Goal: Information Seeking & Learning: Find specific fact

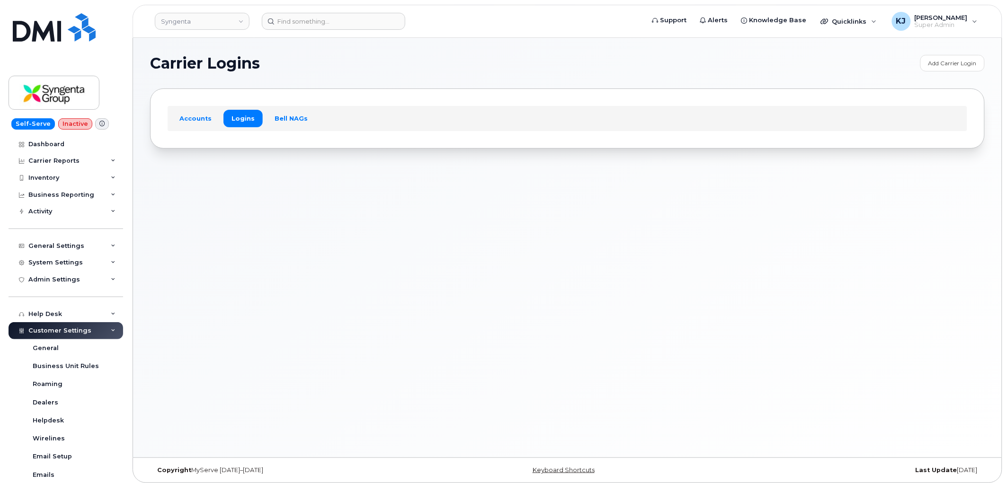
scroll to position [195, 0]
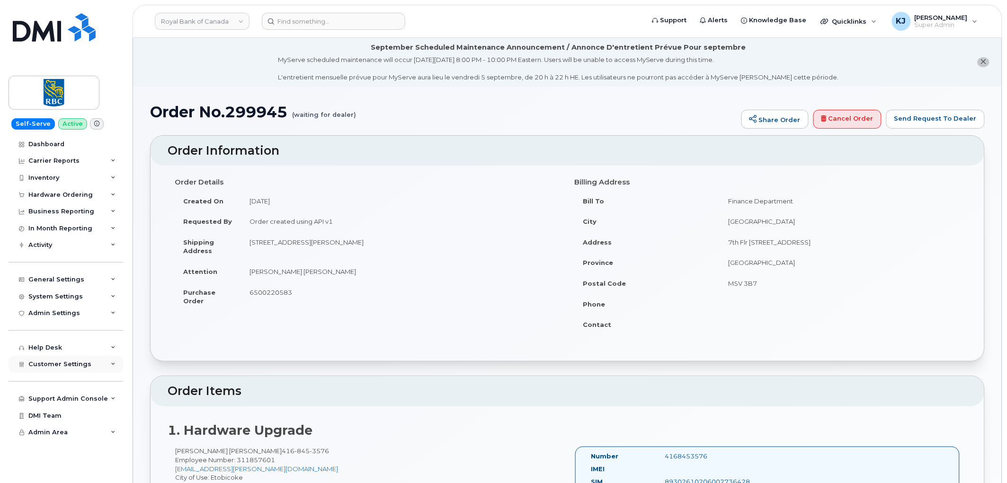
click at [91, 360] on div "Customer Settings" at bounding box center [66, 364] width 115 height 17
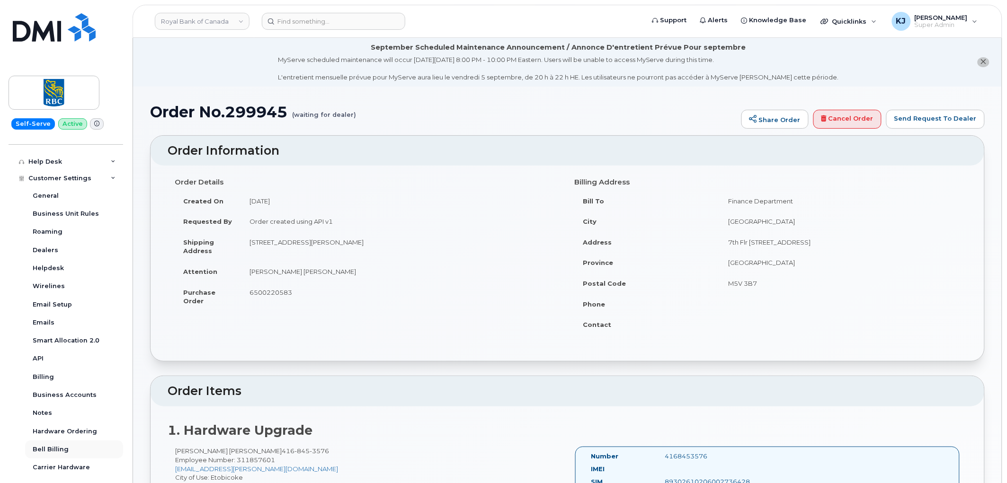
scroll to position [247, 0]
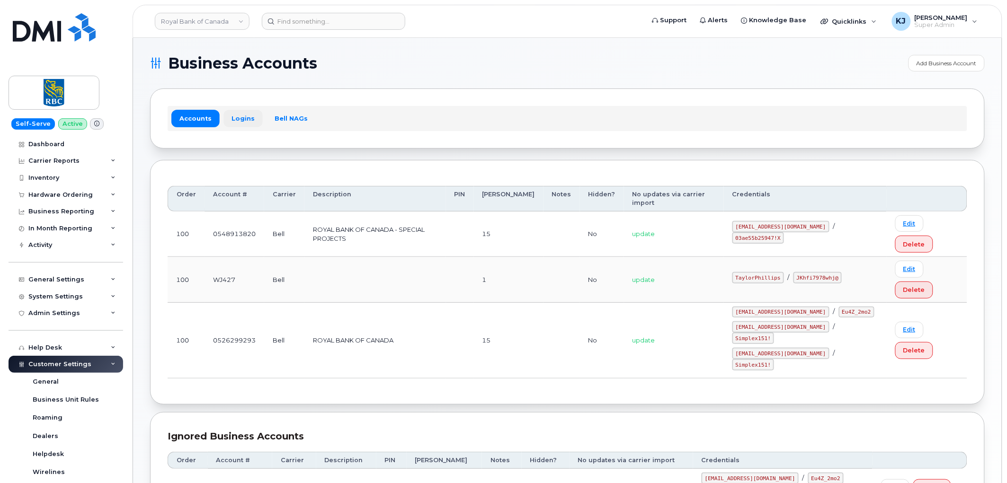
click at [241, 116] on link "Logins" at bounding box center [242, 118] width 39 height 17
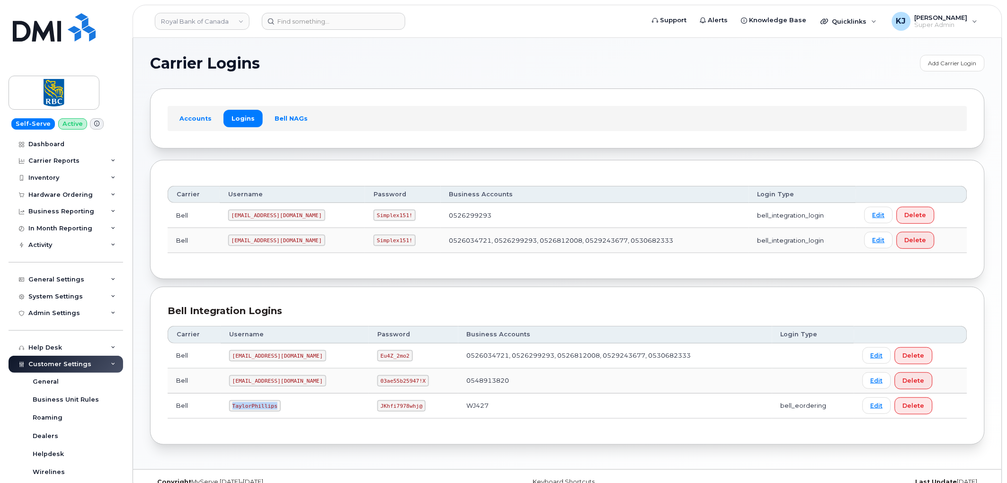
drag, startPoint x: 232, startPoint y: 406, endPoint x: 277, endPoint y: 406, distance: 45.0
click at [277, 406] on td "TaylorPhillips" at bounding box center [295, 406] width 148 height 25
copy code "TaylorPhillips"
drag, startPoint x: 353, startPoint y: 407, endPoint x: 413, endPoint y: 410, distance: 60.7
click at [413, 410] on td "JKhfi7978whj@" at bounding box center [413, 406] width 89 height 25
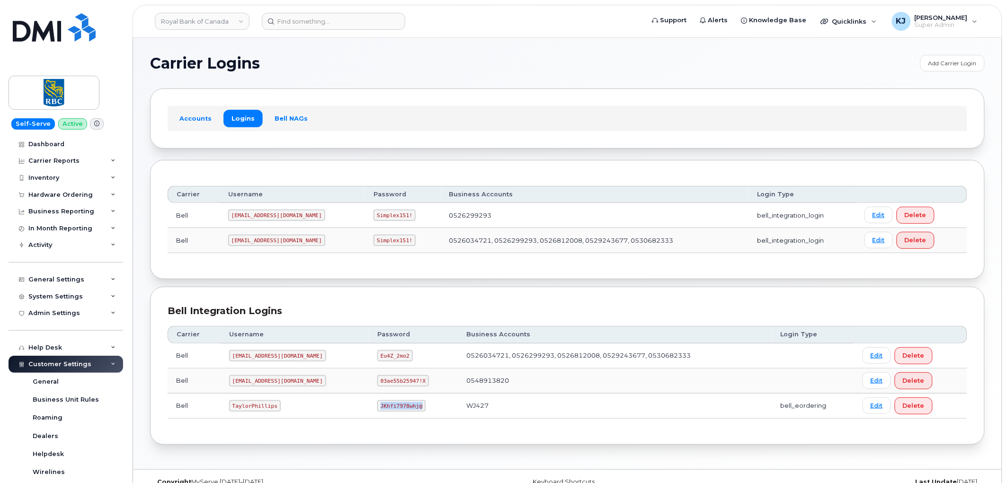
copy code "JKhfi7978whj@"
click at [197, 17] on link "Royal Bank of Canada" at bounding box center [202, 21] width 95 height 17
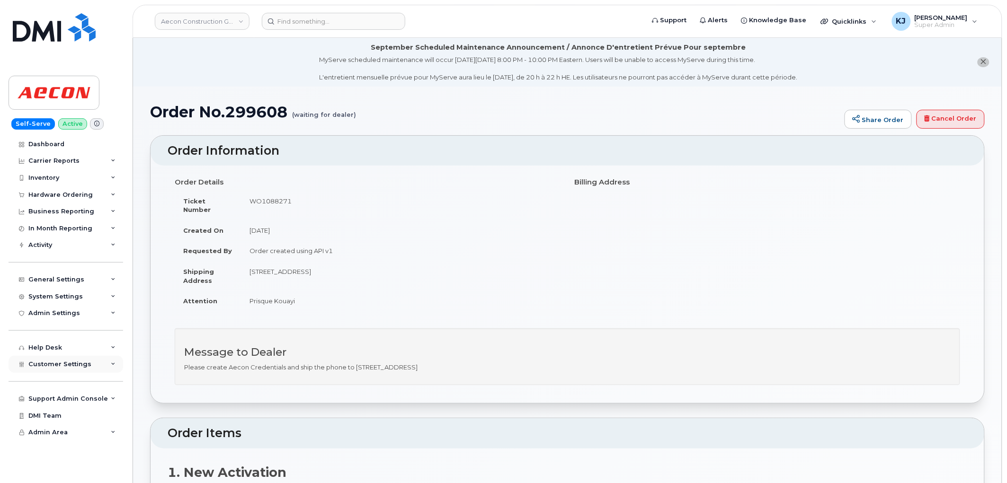
click at [67, 367] on span "Customer Settings" at bounding box center [59, 364] width 63 height 7
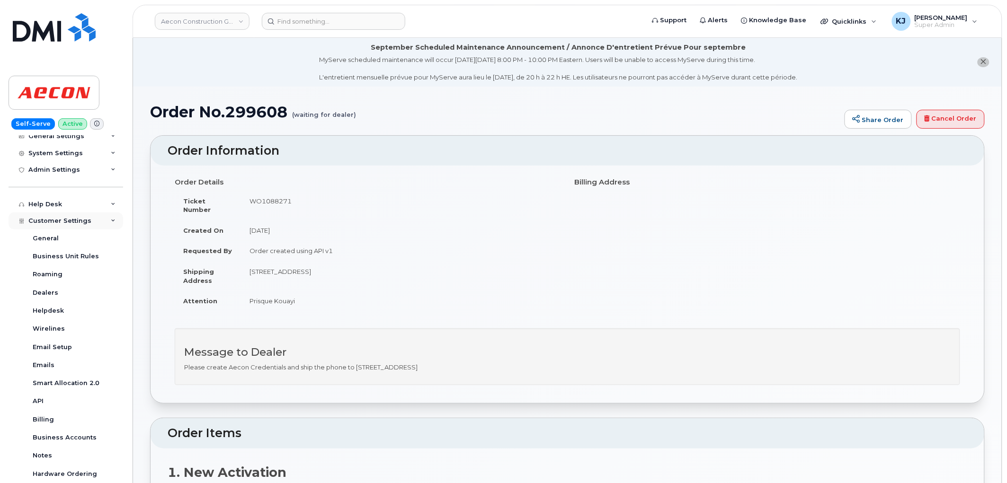
scroll to position [247, 0]
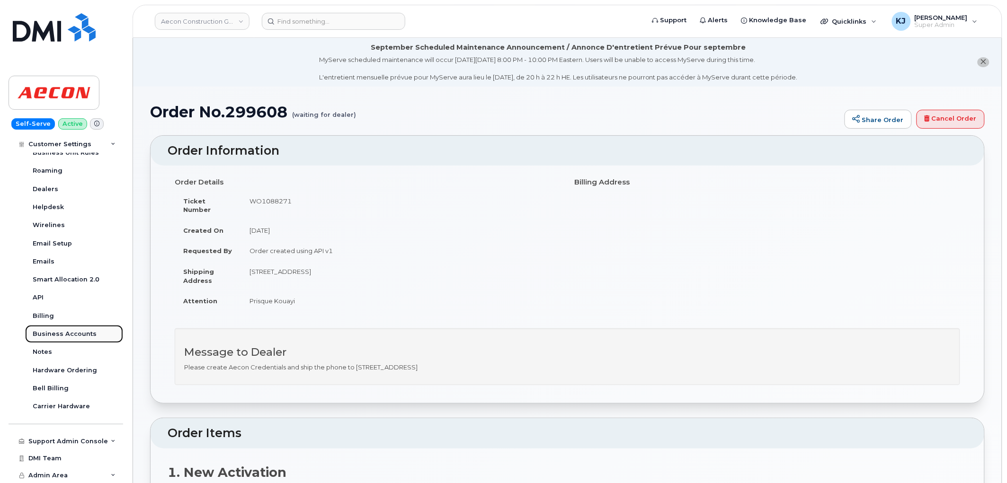
click at [74, 330] on div "Business Accounts" at bounding box center [65, 334] width 64 height 9
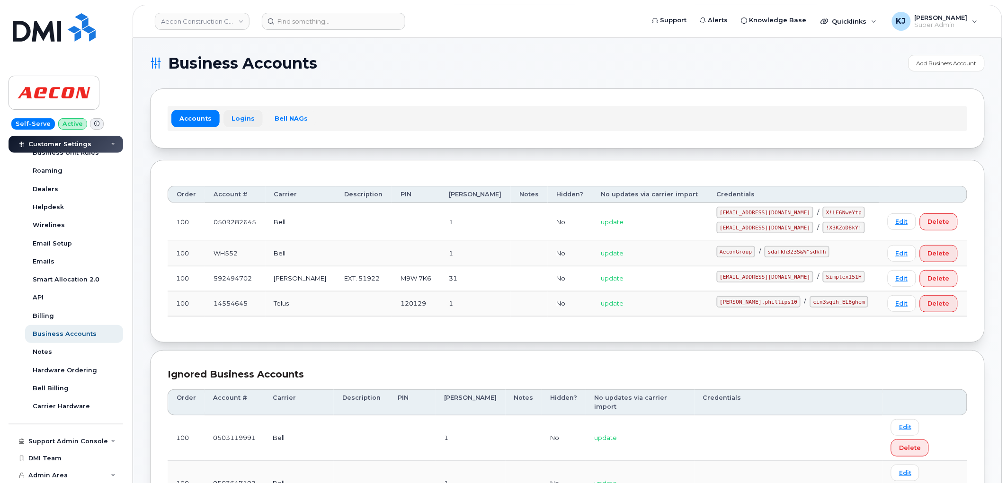
click at [243, 120] on link "Logins" at bounding box center [242, 118] width 39 height 17
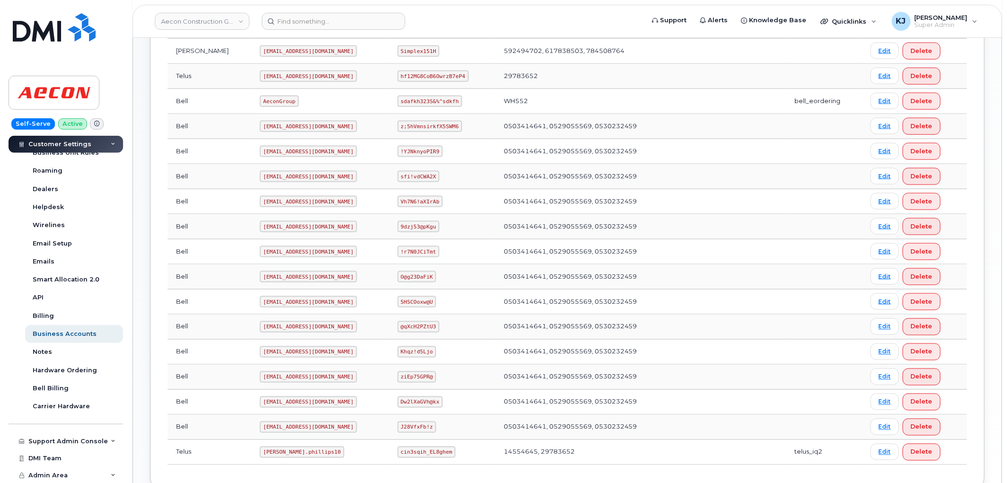
scroll to position [394, 0]
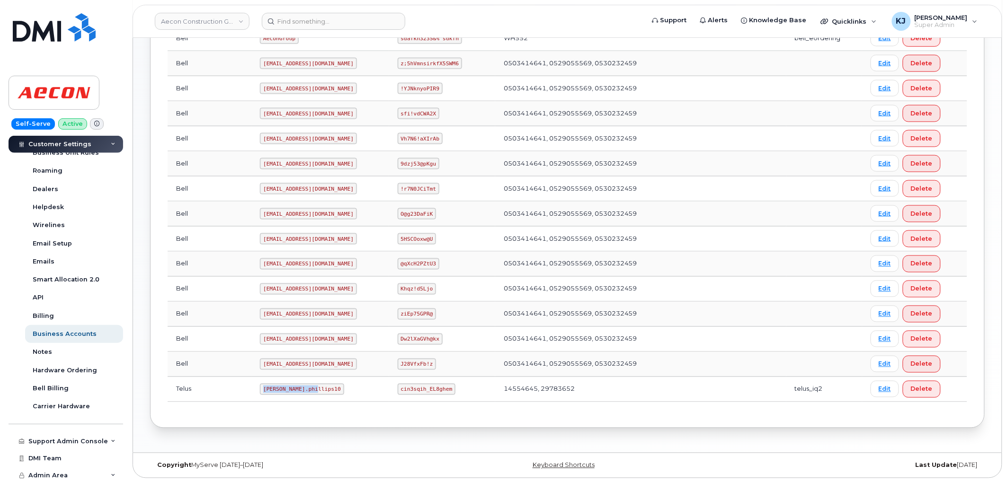
drag, startPoint x: 226, startPoint y: 388, endPoint x: 287, endPoint y: 392, distance: 61.2
click at [287, 392] on td "Taylor.phillips10" at bounding box center [319, 389] width 137 height 25
copy code "Taylor.phillips10"
drag, startPoint x: 386, startPoint y: 391, endPoint x: 434, endPoint y: 388, distance: 47.4
click at [434, 388] on code "cin3sqih_EL8ghem" at bounding box center [427, 389] width 58 height 11
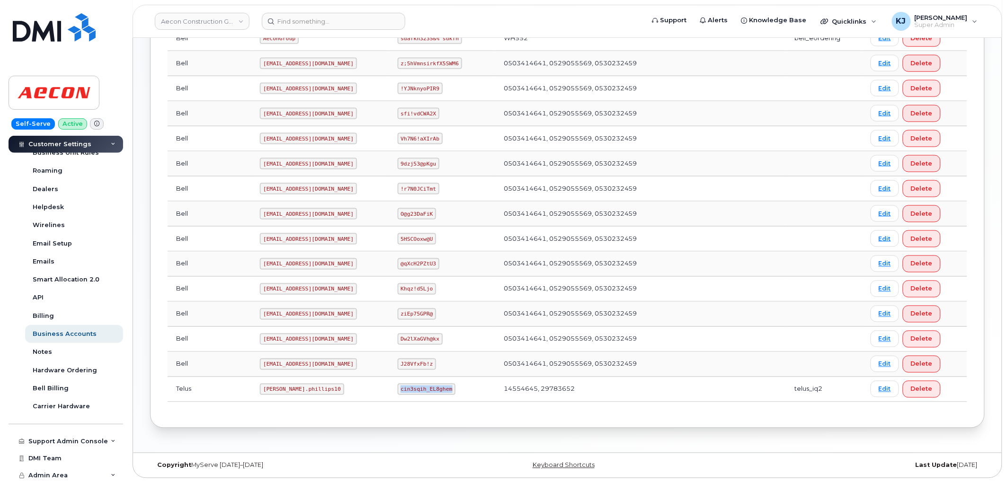
copy code "cin3sqih_EL8ghem"
drag, startPoint x: 277, startPoint y: 390, endPoint x: 223, endPoint y: 387, distance: 53.6
click at [251, 386] on td "Taylor.phillips10" at bounding box center [319, 389] width 137 height 25
copy code "Taylor.phillips10"
click at [398, 389] on code "cin3sqih_EL8ghem" at bounding box center [427, 389] width 58 height 11
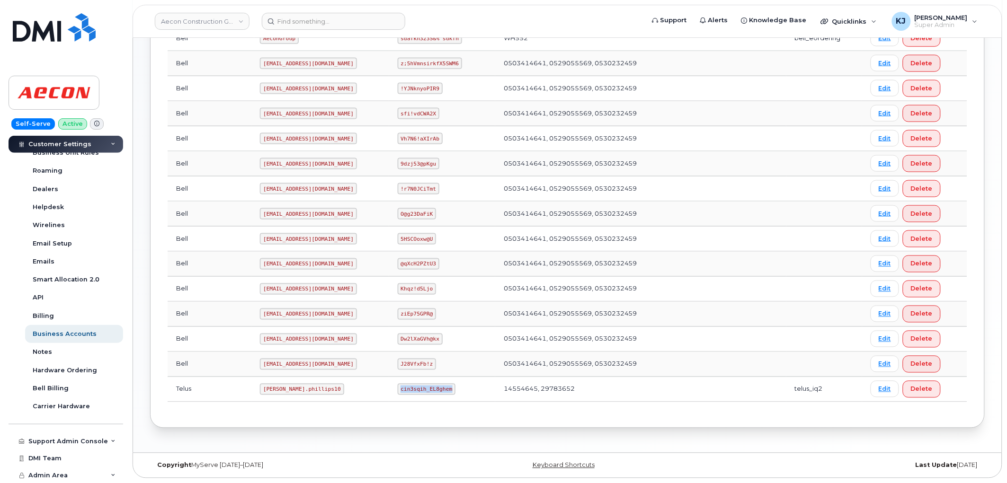
drag, startPoint x: 386, startPoint y: 389, endPoint x: 436, endPoint y: 391, distance: 49.3
click at [436, 391] on code "cin3sqih_EL8ghem" at bounding box center [427, 389] width 58 height 11
copy code "cin3sqih_EL8ghem"
drag, startPoint x: 229, startPoint y: 388, endPoint x: 277, endPoint y: 389, distance: 47.8
click at [277, 389] on code "Taylor.phillips10" at bounding box center [302, 389] width 84 height 11
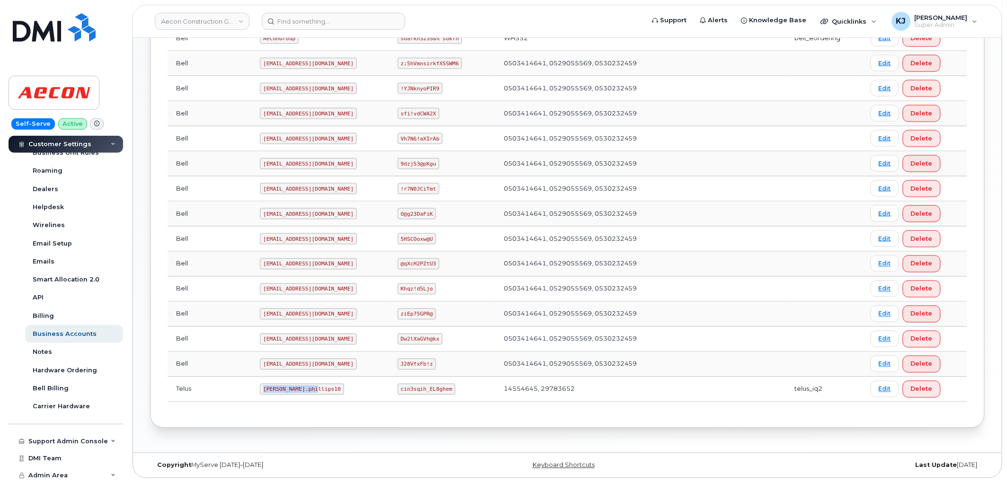
copy code "Taylor.phillips10"
drag, startPoint x: 387, startPoint y: 386, endPoint x: 433, endPoint y: 387, distance: 46.0
click at [433, 387] on code "cin3sqih_EL8ghem" at bounding box center [427, 389] width 58 height 11
copy code "cin3sqih_EL8ghem"
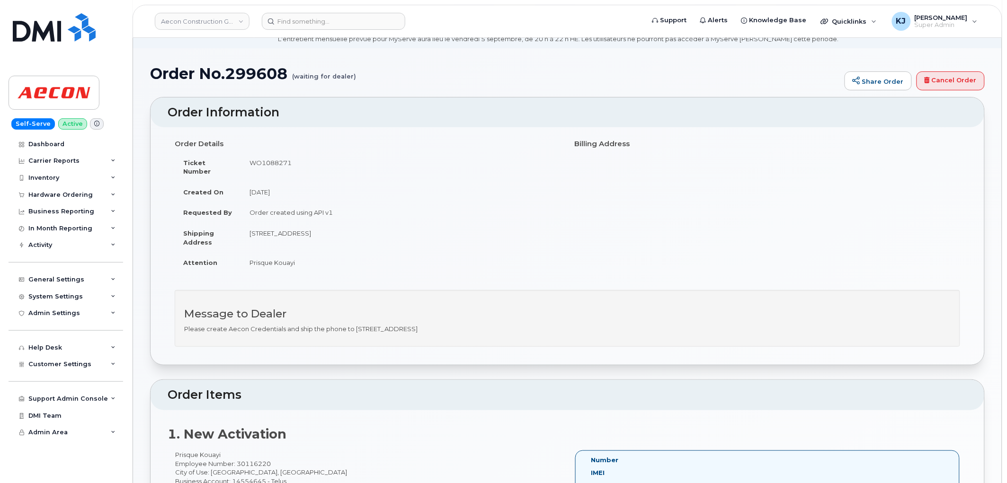
scroll to position [210, 0]
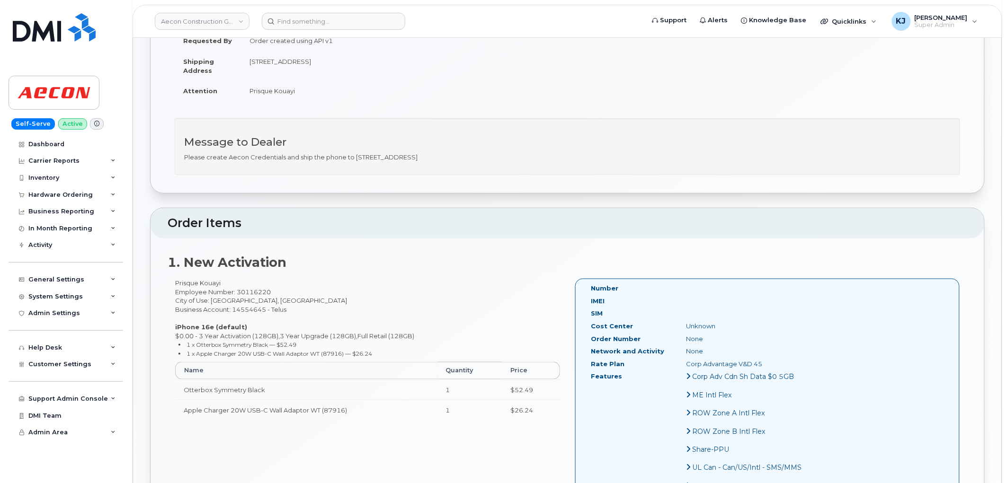
drag, startPoint x: 222, startPoint y: 272, endPoint x: 176, endPoint y: 271, distance: 45.9
click at [176, 279] on div "Prisque Kouayi Employee Number: 30116220 City of Use: [GEOGRAPHIC_DATA], [GEOGR…" at bounding box center [368, 354] width 400 height 150
copy div "Prisque Kouayi"
click at [219, 20] on link "Aecon Construction Group Inc" at bounding box center [202, 21] width 95 height 17
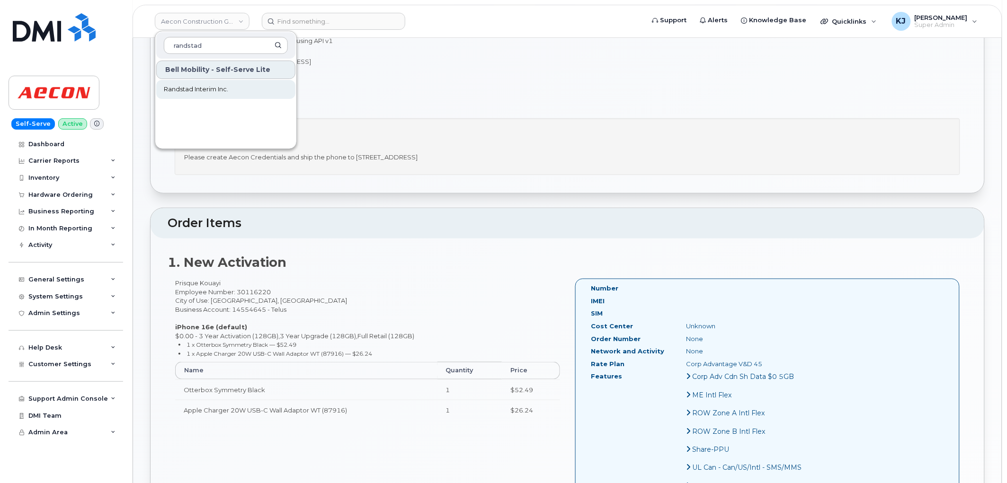
type input "randstad"
click at [215, 88] on span "Randstad Interim Inc." at bounding box center [196, 89] width 64 height 9
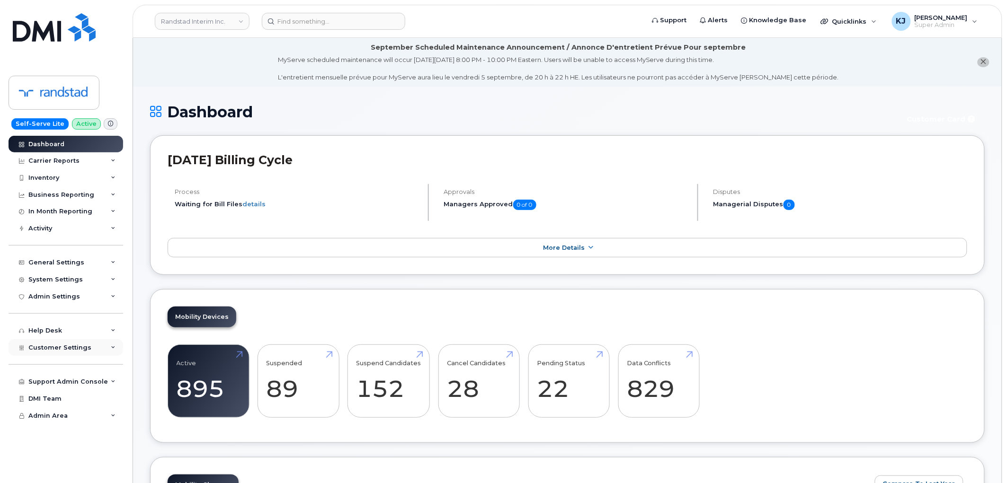
click at [77, 353] on div "Customer Settings" at bounding box center [66, 348] width 115 height 17
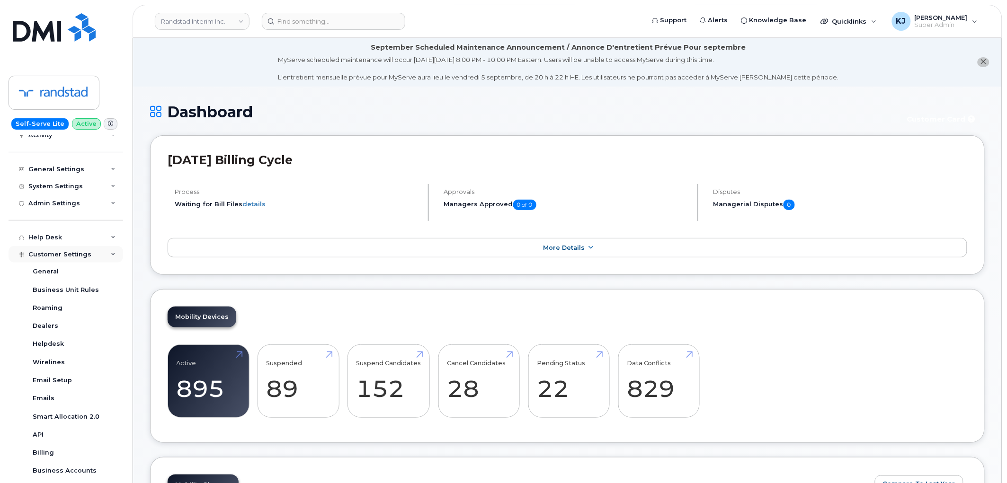
scroll to position [210, 0]
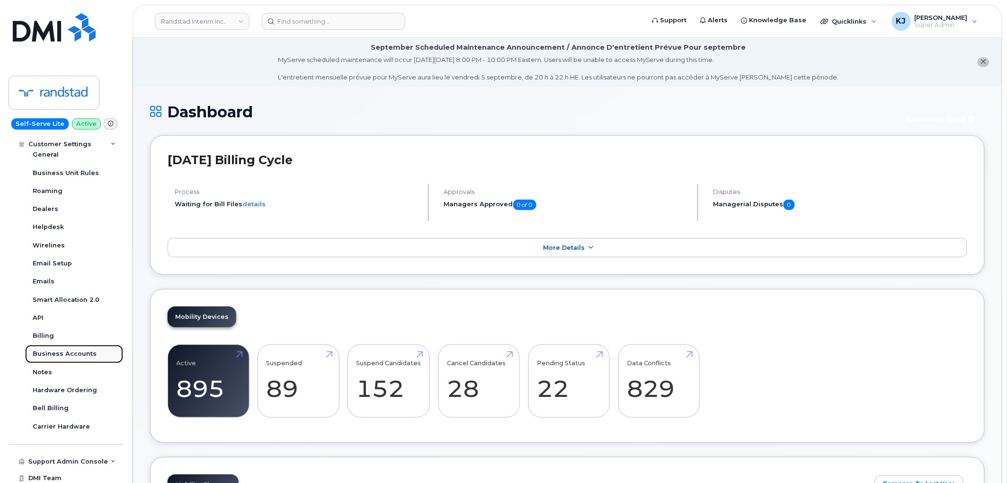
click at [76, 350] on div "Business Accounts" at bounding box center [65, 354] width 64 height 9
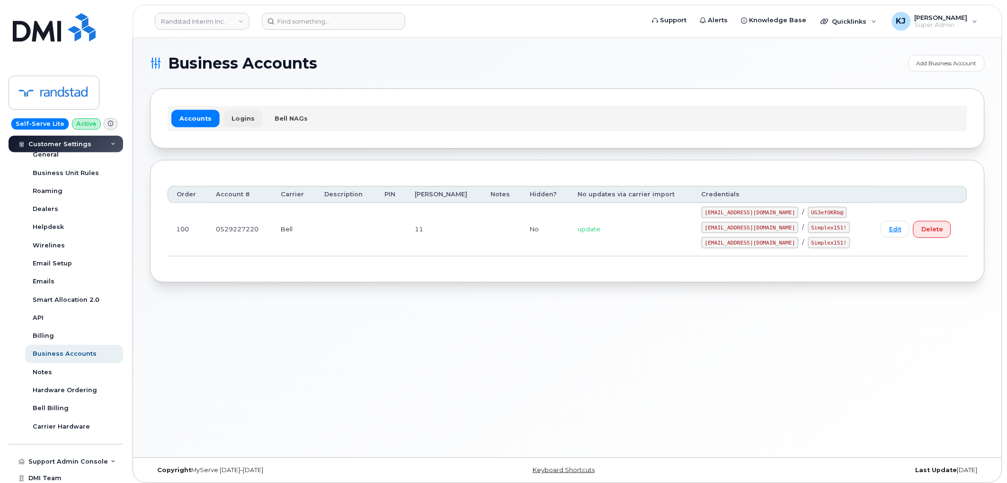
click at [230, 119] on link "Logins" at bounding box center [242, 118] width 39 height 17
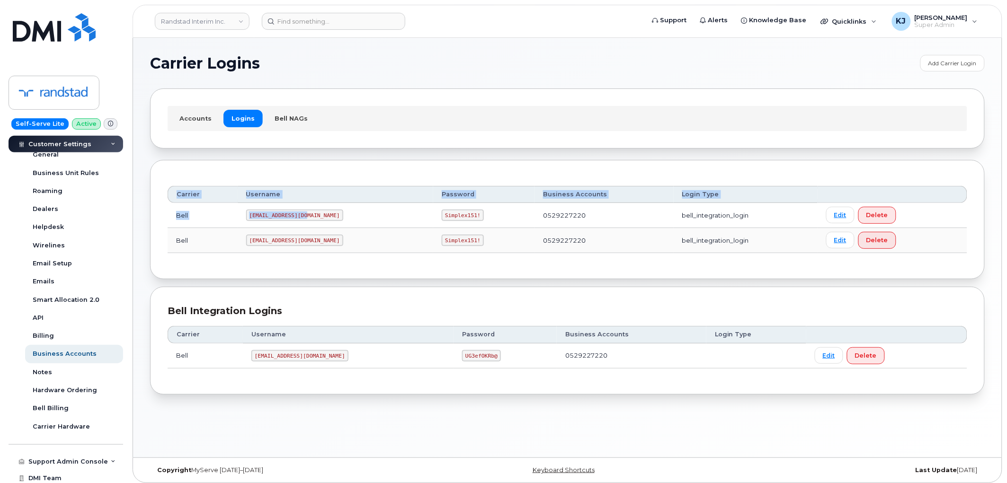
drag, startPoint x: 308, startPoint y: 216, endPoint x: 147, endPoint y: 207, distance: 161.2
click at [147, 207] on div "Carrier Logins Add Carrier Login Accounts Logins Bell NAGs Carrier Username Pas…" at bounding box center [567, 248] width 869 height 420
copy table "Carrier Username Password Business Accounts Login Type Bell [EMAIL_ADDRESS][DOM…"
click at [302, 240] on code "[EMAIL_ADDRESS][DOMAIN_NAME]" at bounding box center [294, 240] width 97 height 11
drag, startPoint x: 316, startPoint y: 355, endPoint x: 259, endPoint y: 352, distance: 56.9
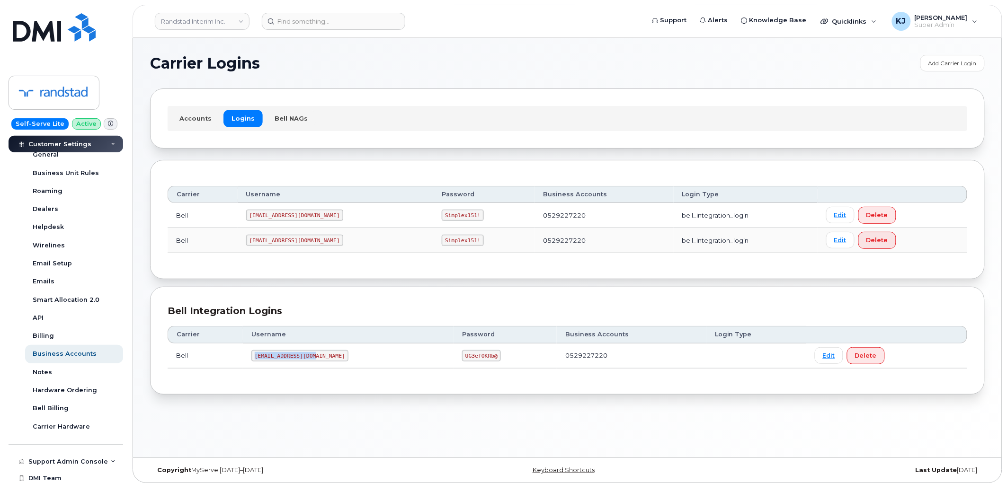
click at [259, 352] on code "[EMAIL_ADDRESS][DOMAIN_NAME]" at bounding box center [299, 355] width 97 height 11
copy code "[EMAIL_ADDRESS][DOMAIN_NAME]"
drag, startPoint x: 426, startPoint y: 354, endPoint x: 463, endPoint y: 356, distance: 36.5
click at [463, 356] on td "UG3efOKRb@" at bounding box center [505, 356] width 103 height 25
copy code "UG3efOKRb@"
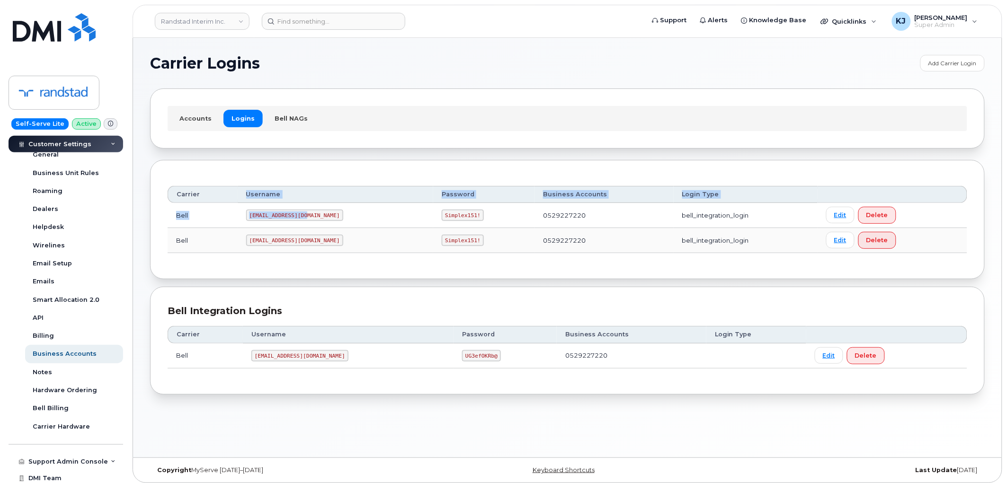
drag, startPoint x: 305, startPoint y: 214, endPoint x: 224, endPoint y: 202, distance: 82.2
click at [224, 202] on table "Carrier Username Password Business Accounts Login Type Bell [EMAIL_ADDRESS][DOM…" at bounding box center [568, 219] width 800 height 67
copy table "Username Password Business Accounts Login Type Bell [EMAIL_ADDRESS][DOMAIN_NAME]"
click at [295, 192] on th "Username" at bounding box center [336, 194] width 196 height 17
drag, startPoint x: 253, startPoint y: 215, endPoint x: 305, endPoint y: 216, distance: 52.6
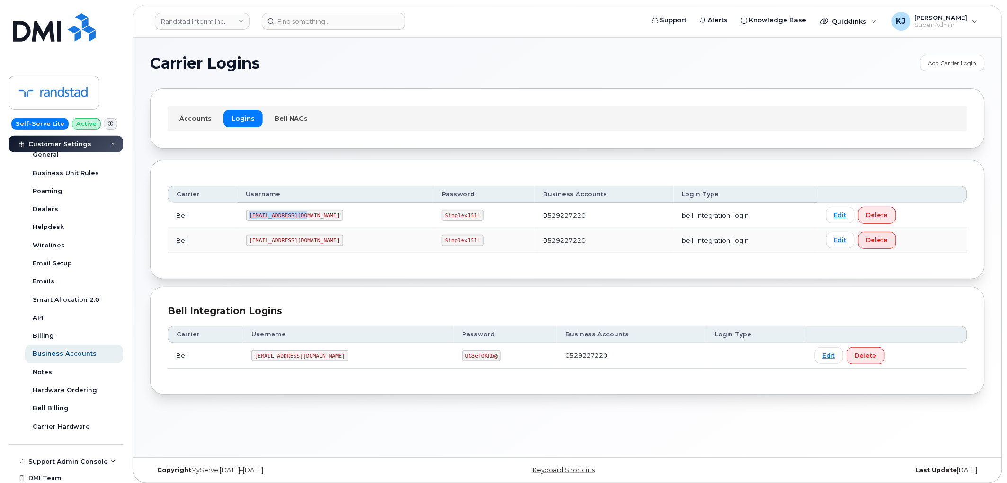
click at [305, 216] on code "[EMAIL_ADDRESS][DOMAIN_NAME]" at bounding box center [294, 215] width 97 height 11
copy code "[EMAIL_ADDRESS][DOMAIN_NAME]"
drag, startPoint x: 409, startPoint y: 217, endPoint x: 440, endPoint y: 218, distance: 31.3
click at [442, 218] on code "Simplex151!" at bounding box center [463, 215] width 42 height 11
copy code "Simplex151!"
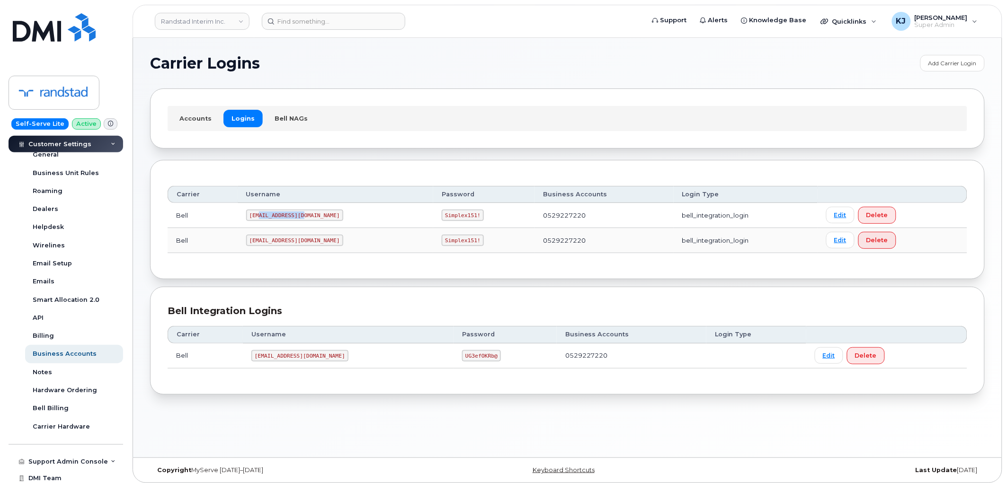
drag, startPoint x: 304, startPoint y: 215, endPoint x: 262, endPoint y: 215, distance: 41.7
click at [260, 215] on code "[EMAIL_ADDRESS][DOMAIN_NAME]" at bounding box center [294, 215] width 97 height 11
drag, startPoint x: 305, startPoint y: 215, endPoint x: 252, endPoint y: 216, distance: 53.1
click at [252, 216] on code "[EMAIL_ADDRESS][DOMAIN_NAME]" at bounding box center [294, 215] width 97 height 11
copy code "[EMAIL_ADDRESS][DOMAIN_NAME]"
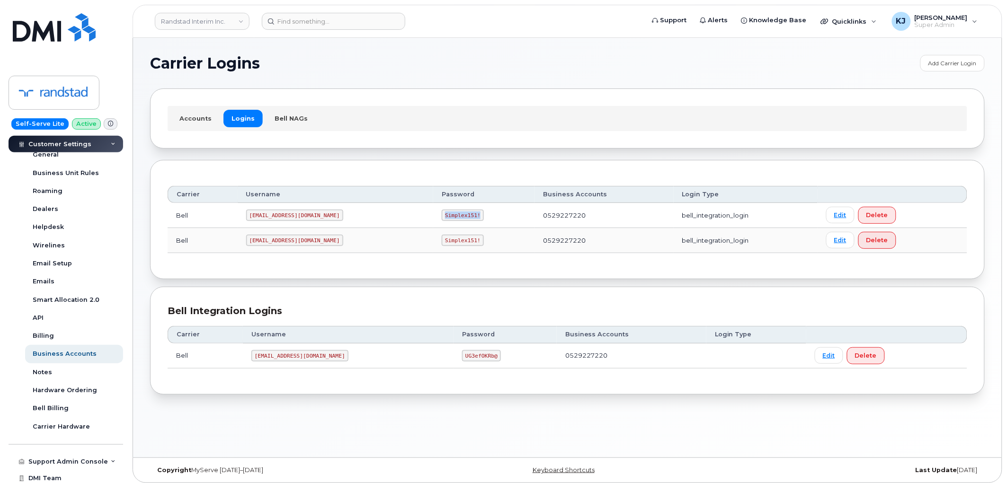
drag, startPoint x: 410, startPoint y: 215, endPoint x: 441, endPoint y: 215, distance: 31.7
click at [442, 215] on code "Simplex151!" at bounding box center [463, 215] width 42 height 11
copy code "Simplex151!"
drag, startPoint x: 305, startPoint y: 215, endPoint x: 254, endPoint y: 212, distance: 51.2
click at [254, 212] on code "[EMAIL_ADDRESS][DOMAIN_NAME]" at bounding box center [294, 215] width 97 height 11
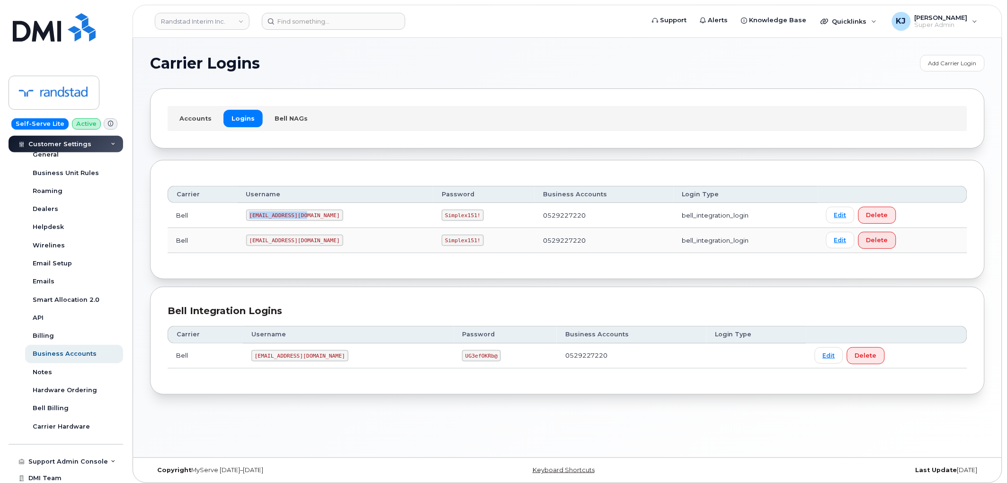
copy code "[EMAIL_ADDRESS][DOMAIN_NAME]"
drag, startPoint x: 410, startPoint y: 215, endPoint x: 441, endPoint y: 215, distance: 31.3
click at [442, 215] on code "Simplex151!" at bounding box center [463, 215] width 42 height 11
copy code "Simplex151!"
drag, startPoint x: 253, startPoint y: 241, endPoint x: 311, endPoint y: 239, distance: 58.3
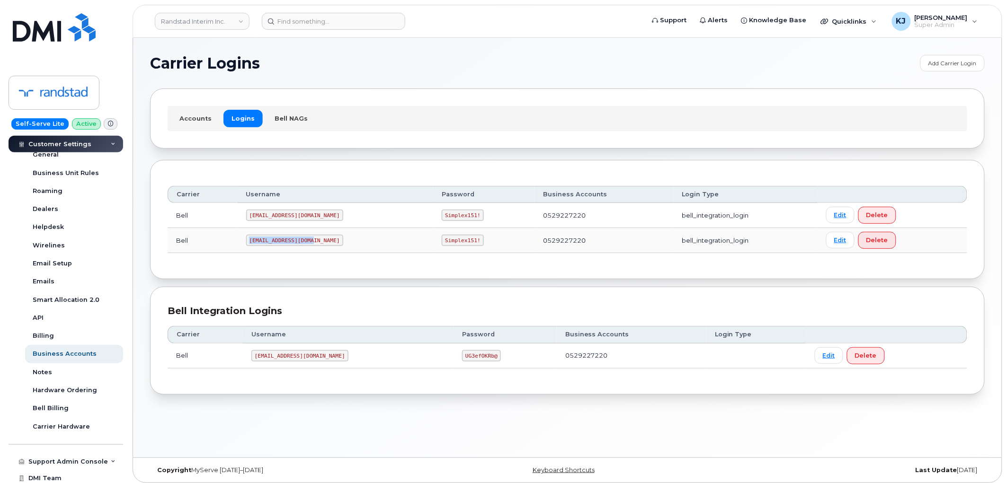
click at [311, 239] on code "[EMAIL_ADDRESS][DOMAIN_NAME]" at bounding box center [294, 240] width 97 height 11
drag, startPoint x: 409, startPoint y: 241, endPoint x: 440, endPoint y: 241, distance: 31.3
click at [442, 241] on code "Simplex151!" at bounding box center [463, 240] width 42 height 11
